Goal: Book appointment/travel/reservation

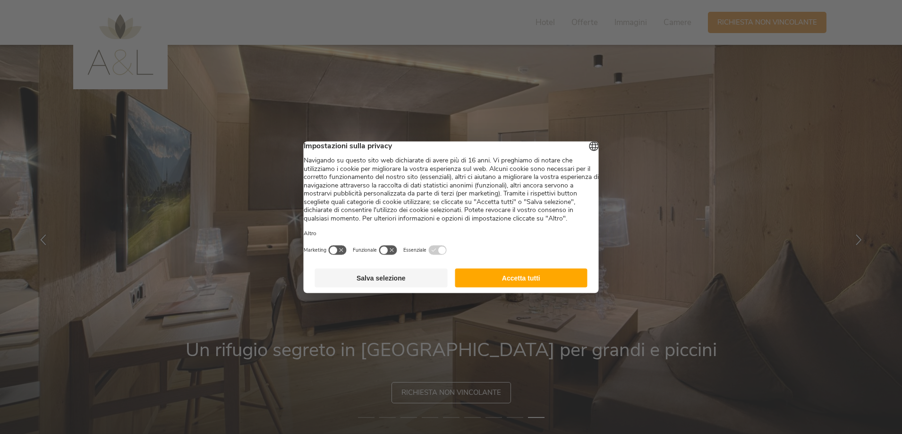
click at [519, 287] on button "Accetta tutti" at bounding box center [521, 277] width 133 height 19
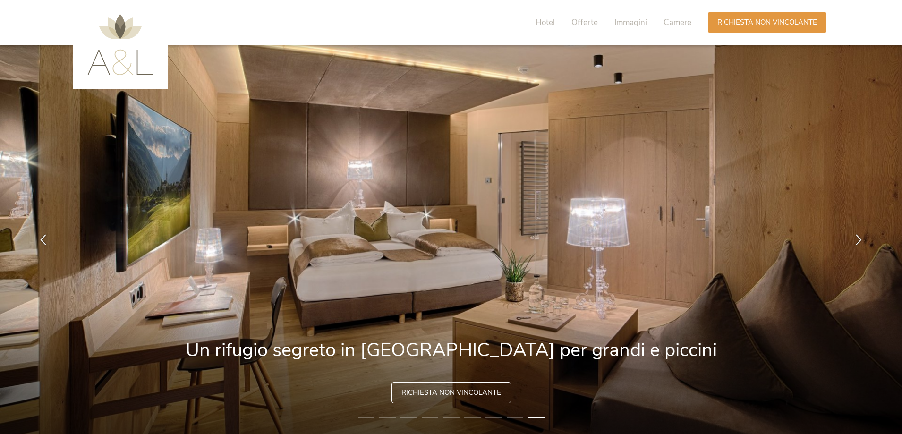
click at [840, 240] on img at bounding box center [451, 239] width 902 height 389
click at [852, 242] on div at bounding box center [859, 240] width 30 height 30
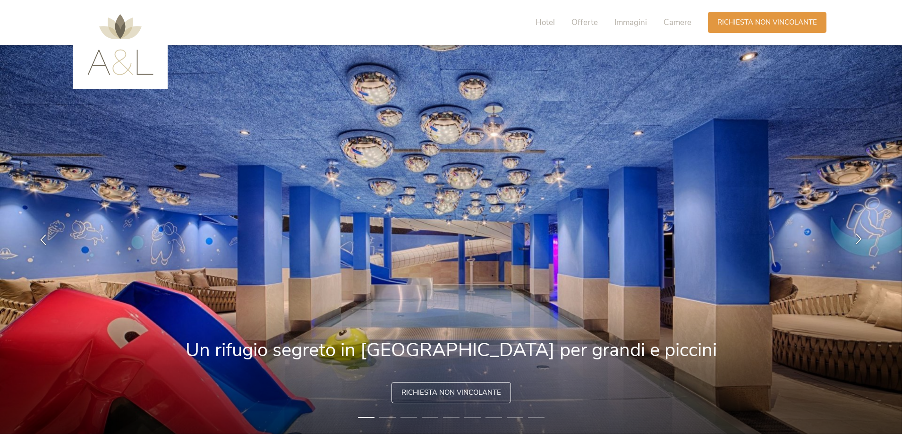
click at [859, 239] on icon at bounding box center [858, 238] width 11 height 11
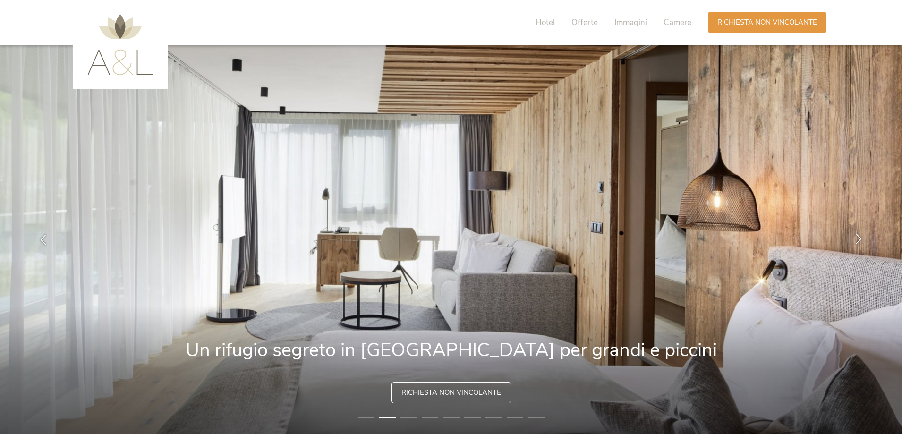
click at [858, 240] on icon at bounding box center [858, 238] width 11 height 11
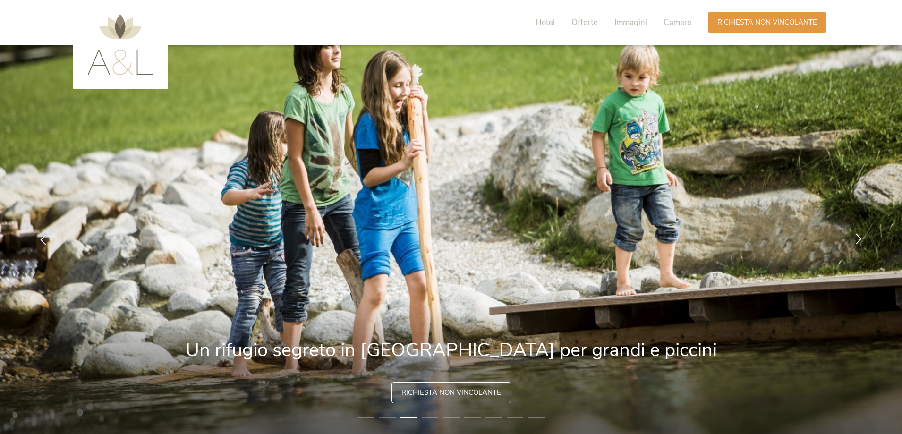
click at [858, 240] on icon at bounding box center [858, 238] width 11 height 11
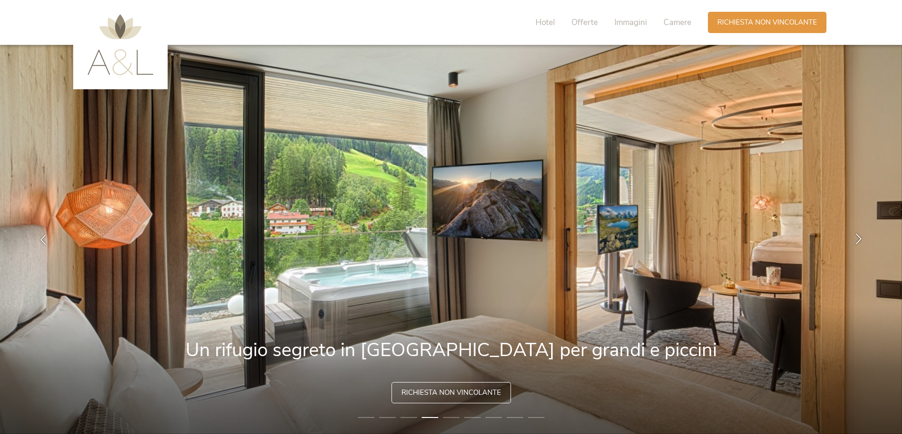
click at [858, 240] on icon at bounding box center [858, 238] width 11 height 11
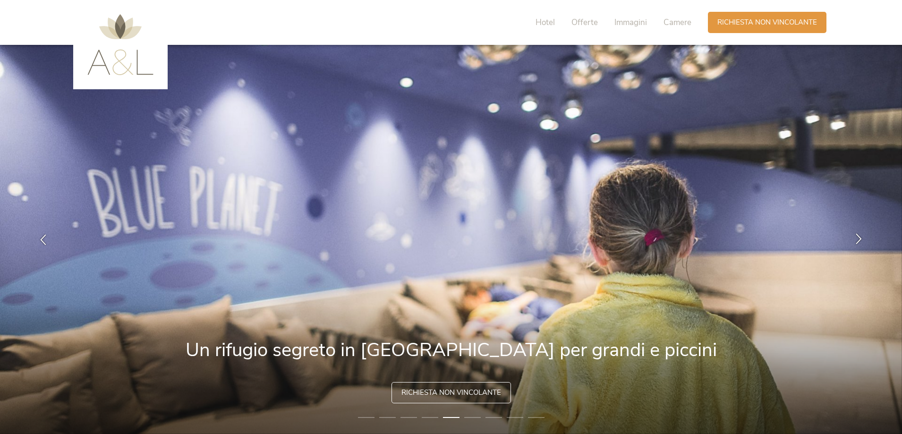
click at [858, 240] on icon at bounding box center [858, 238] width 11 height 11
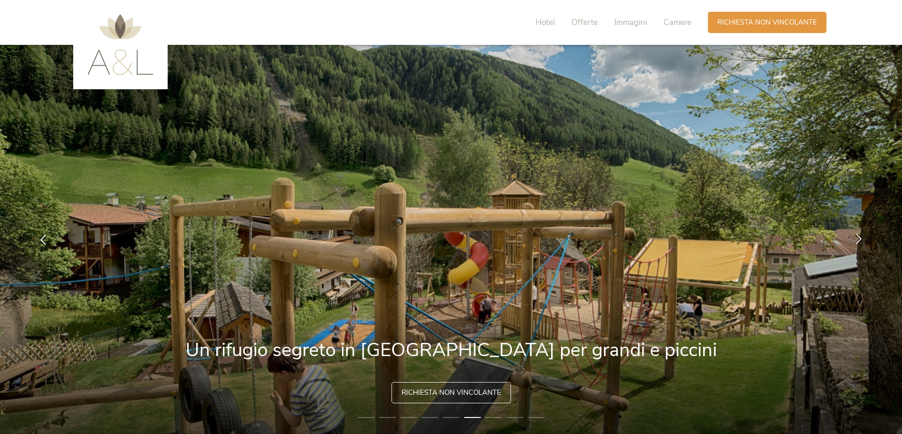
click at [858, 240] on icon at bounding box center [858, 238] width 11 height 11
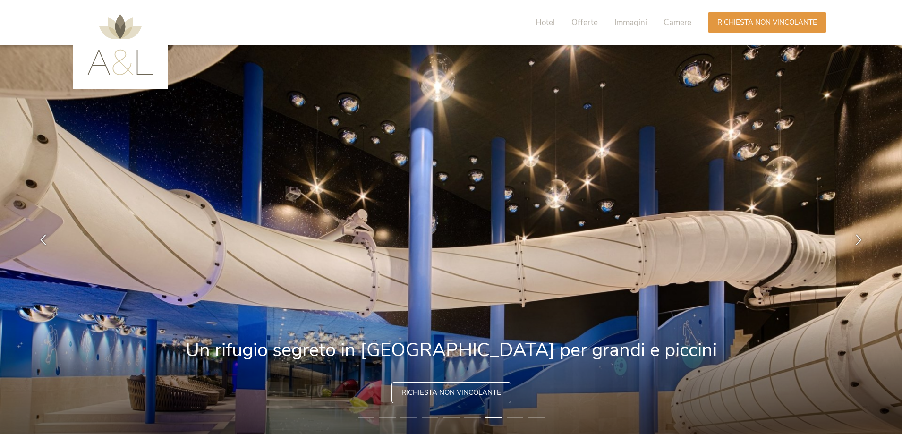
scroll to position [47, 0]
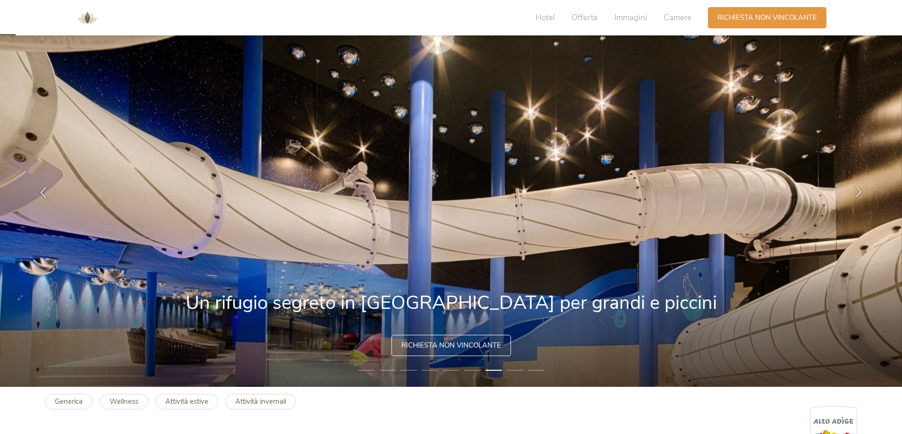
click at [859, 190] on icon at bounding box center [858, 191] width 11 height 11
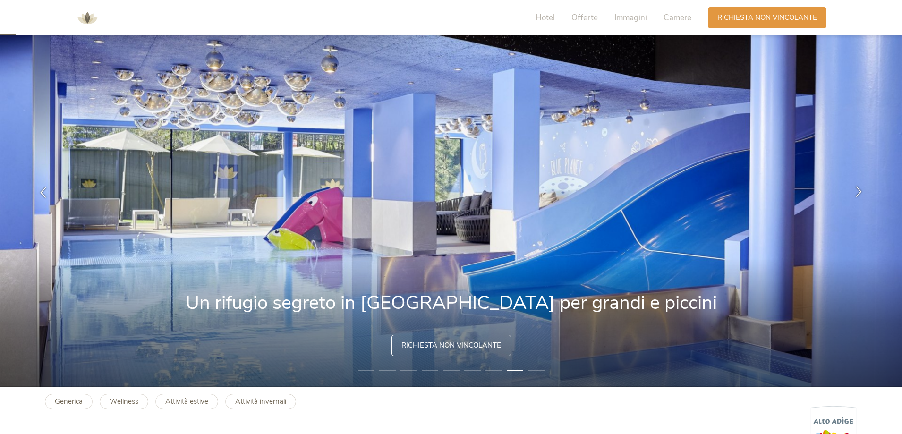
click at [859, 190] on icon at bounding box center [858, 191] width 11 height 11
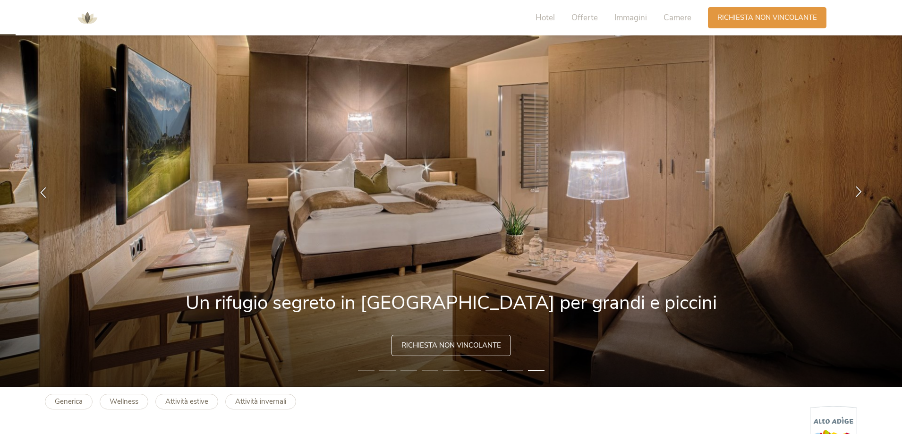
click at [859, 190] on icon at bounding box center [858, 191] width 11 height 11
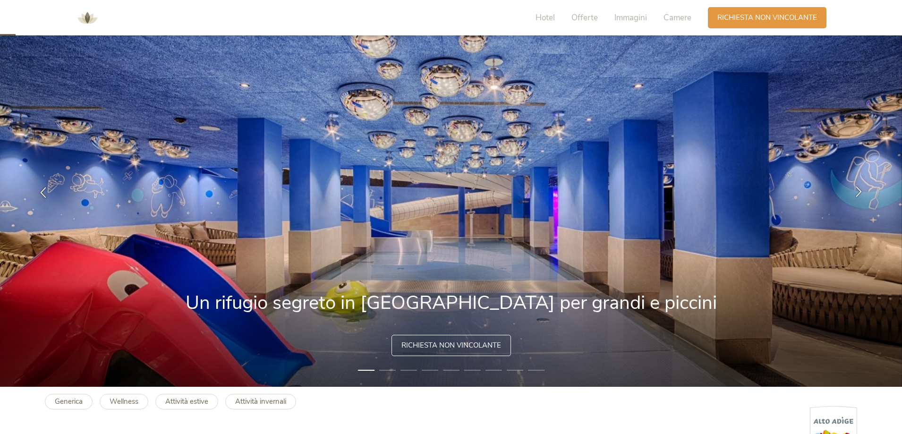
click at [857, 194] on icon at bounding box center [858, 191] width 11 height 11
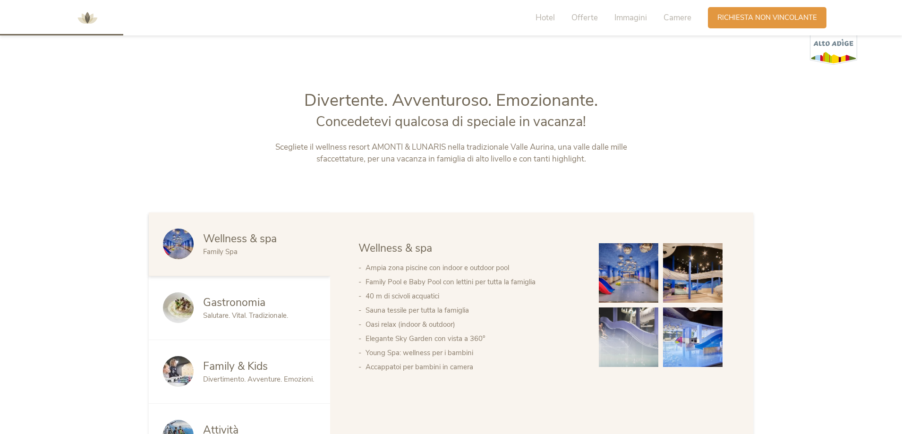
scroll to position [472, 0]
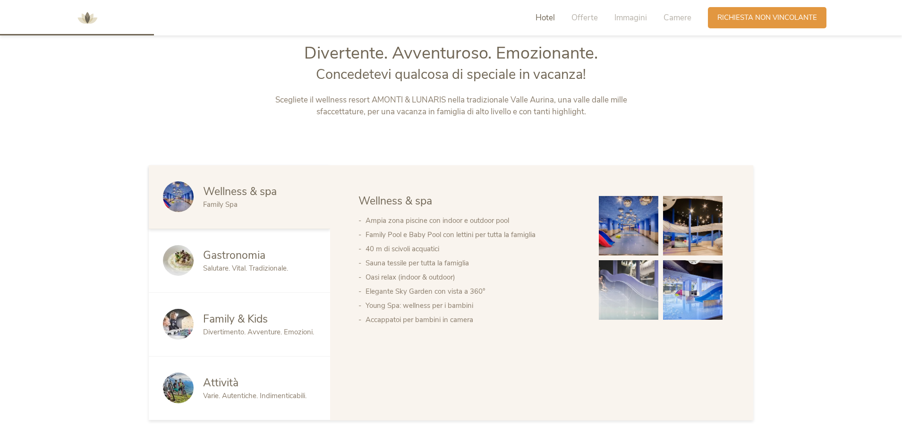
click at [250, 265] on span "Salutare. Vital. Tradizionale." at bounding box center [245, 267] width 85 height 9
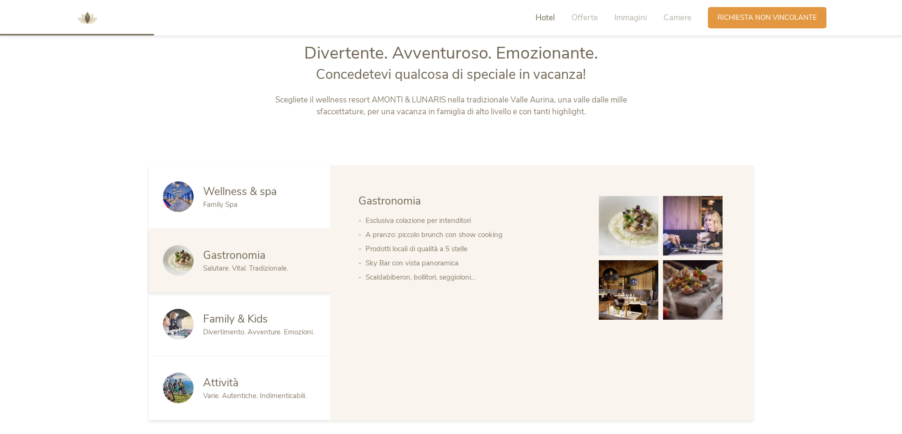
click at [249, 325] on span "Family & Kids" at bounding box center [235, 319] width 65 height 15
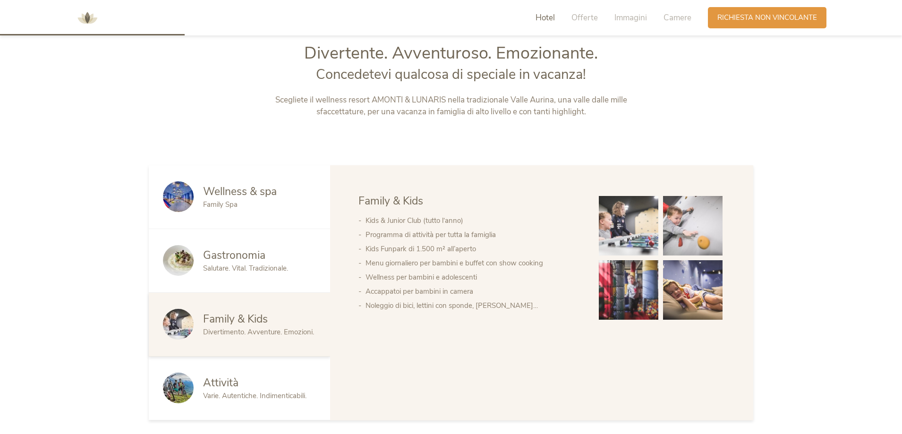
scroll to position [567, 0]
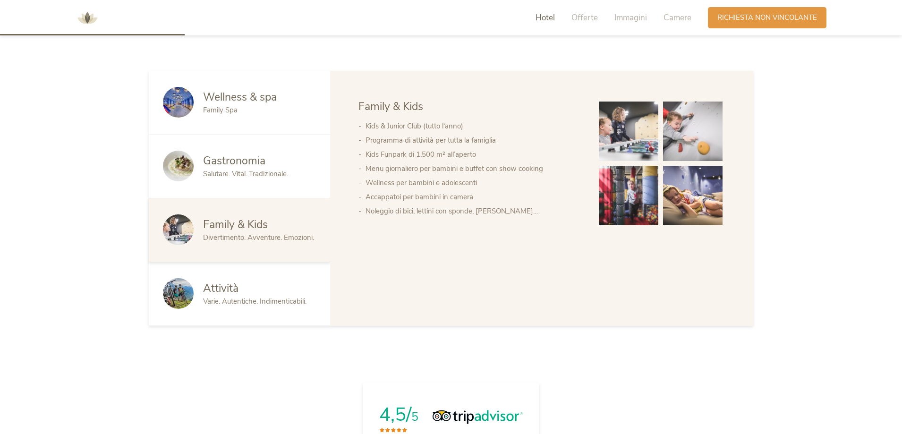
click at [251, 305] on span "Varie. Autentiche. Indimenticabili." at bounding box center [254, 301] width 103 height 9
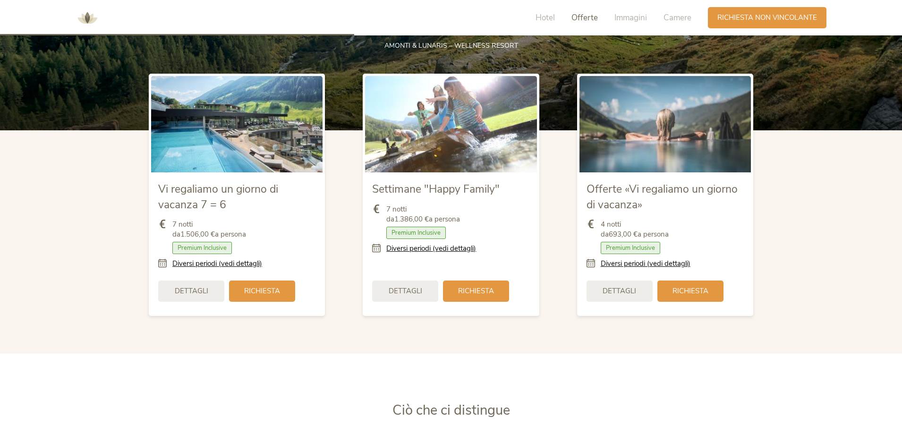
scroll to position [1181, 0]
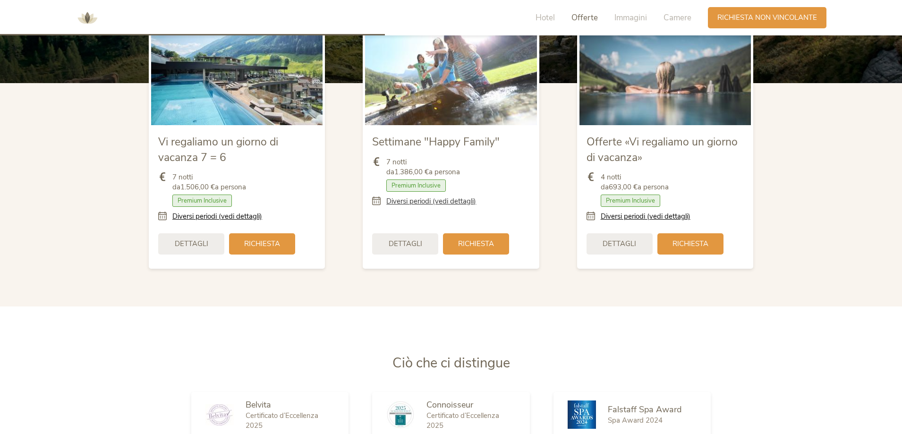
click at [455, 201] on link "Diversi periodi (vedi dettagli)" at bounding box center [431, 201] width 90 height 10
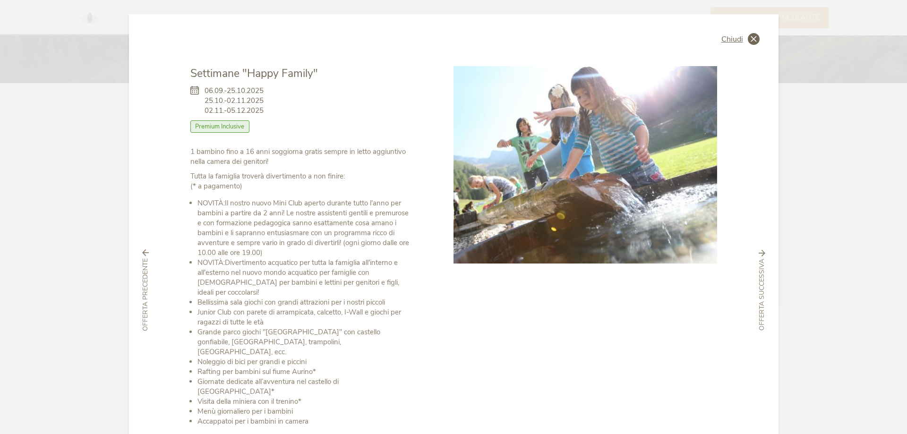
click at [744, 34] on div "Chiudi" at bounding box center [740, 39] width 38 height 12
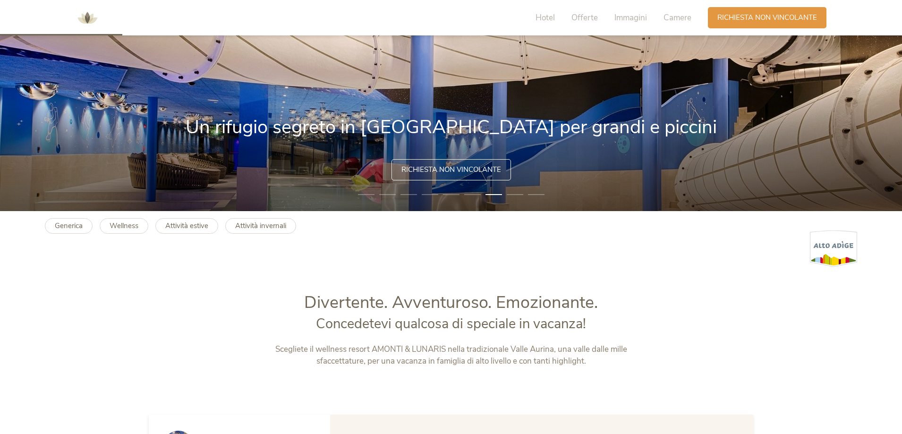
scroll to position [0, 0]
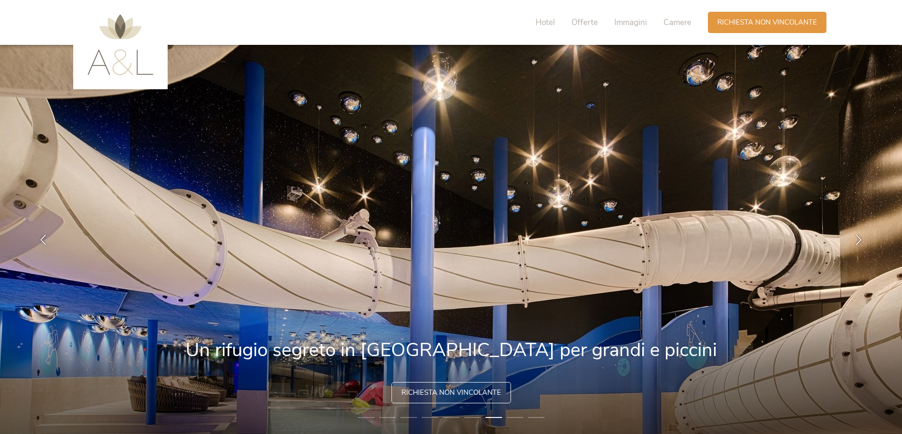
drag, startPoint x: 778, startPoint y: 361, endPoint x: 755, endPoint y: 160, distance: 202.4
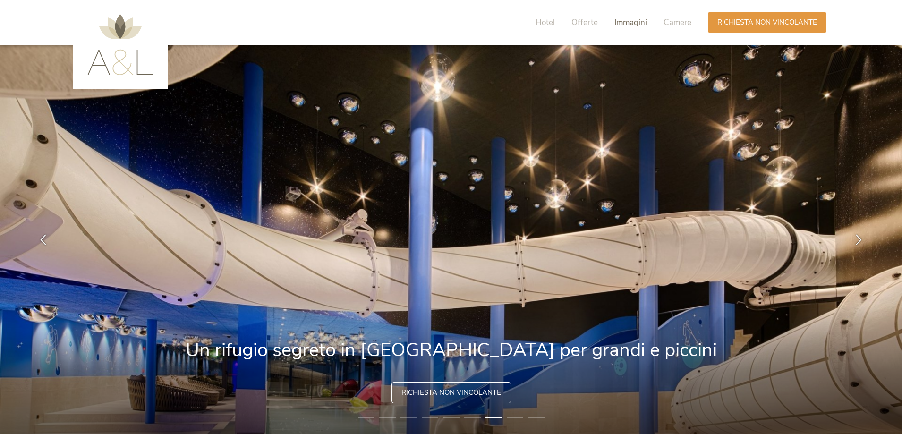
click at [640, 26] on span "Immagini" at bounding box center [630, 22] width 33 height 11
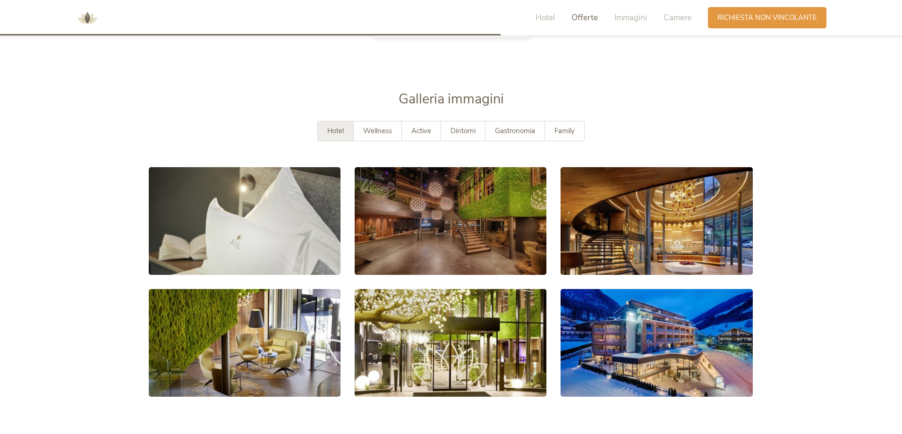
scroll to position [1730, 0]
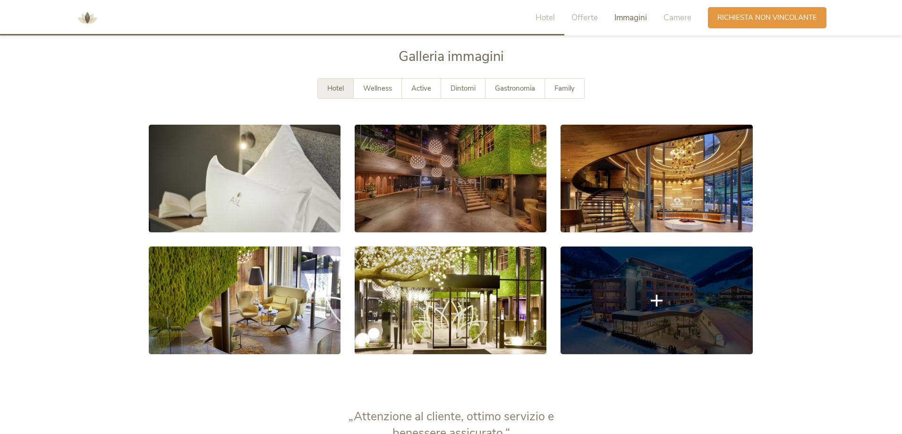
click at [659, 299] on icon at bounding box center [657, 300] width 12 height 12
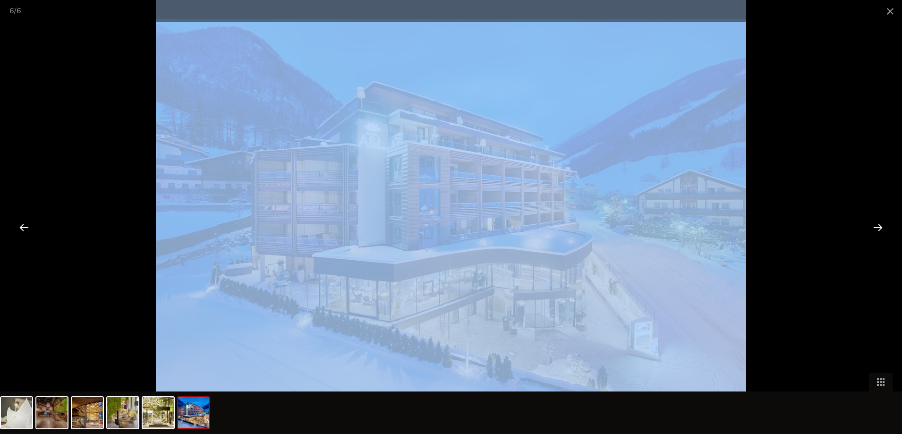
drag, startPoint x: 891, startPoint y: 13, endPoint x: 891, endPoint y: 31, distance: 17.5
click at [891, 31] on div "6 / 6" at bounding box center [451, 217] width 902 height 434
click at [890, 14] on span at bounding box center [890, 11] width 24 height 22
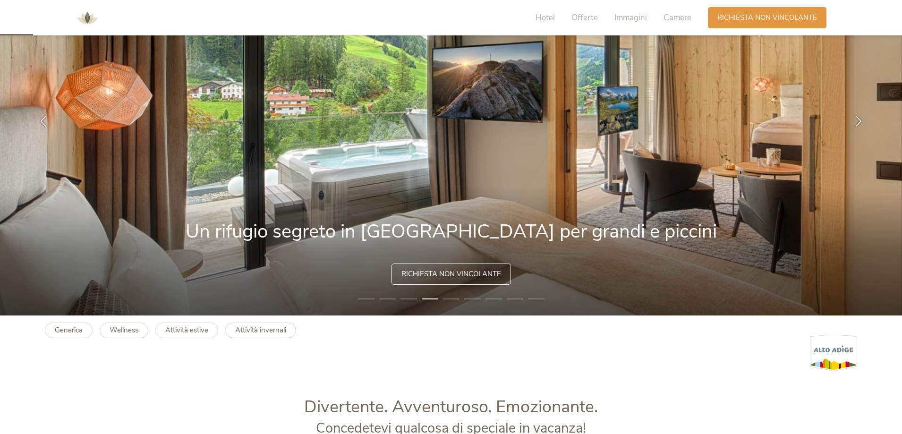
scroll to position [87, 0]
